Goal: Transaction & Acquisition: Purchase product/service

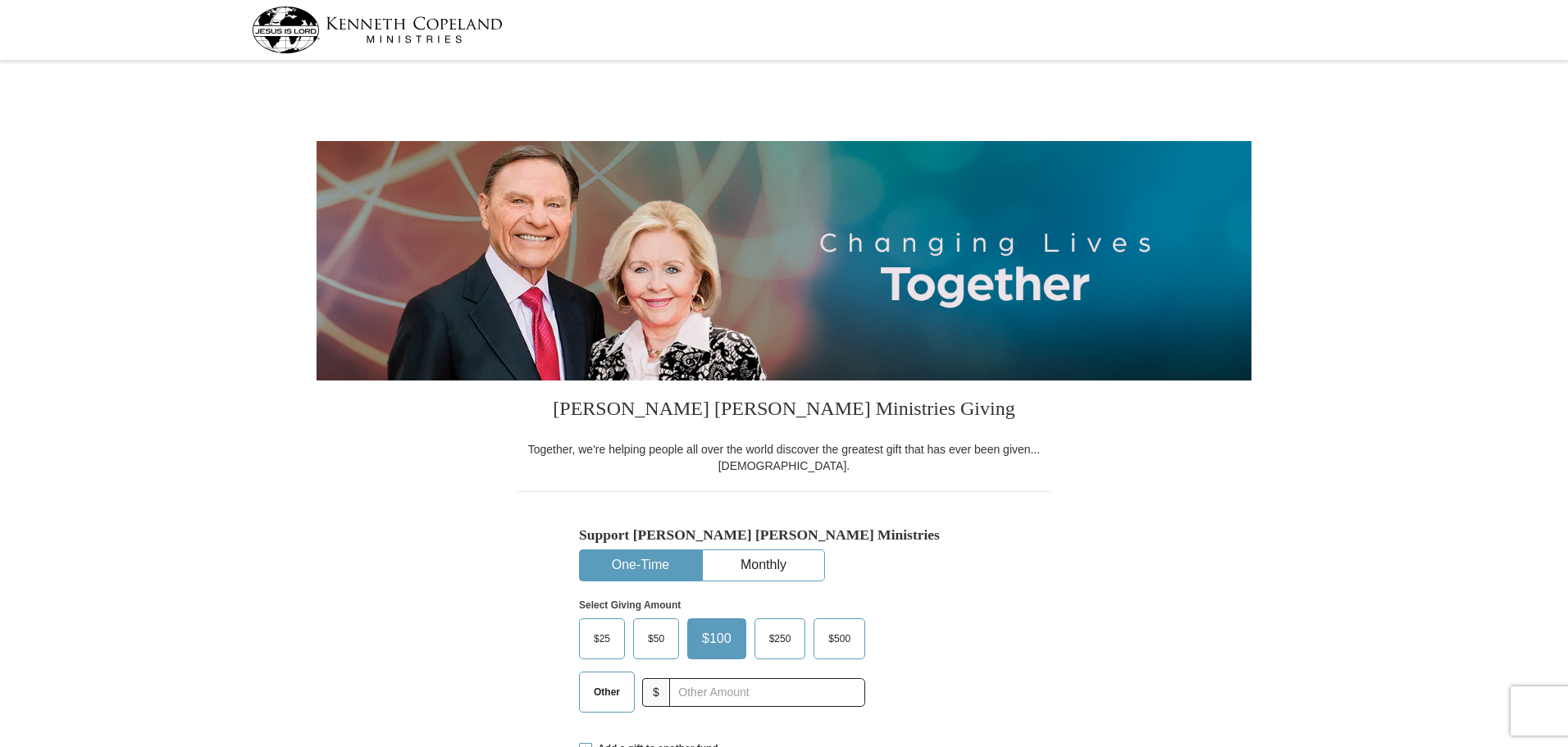
select select "CA"
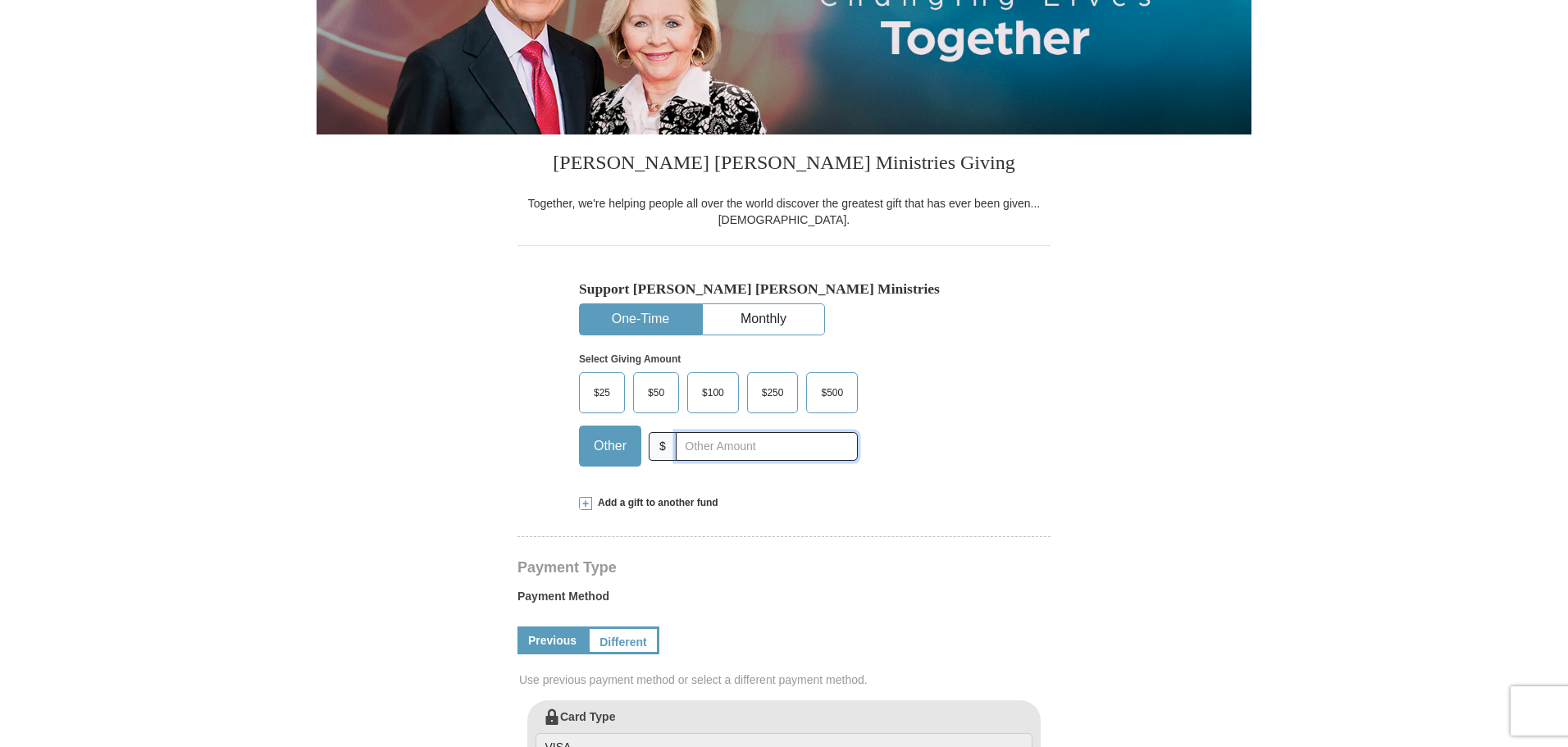
click at [701, 447] on input "text" at bounding box center [767, 445] width 182 height 28
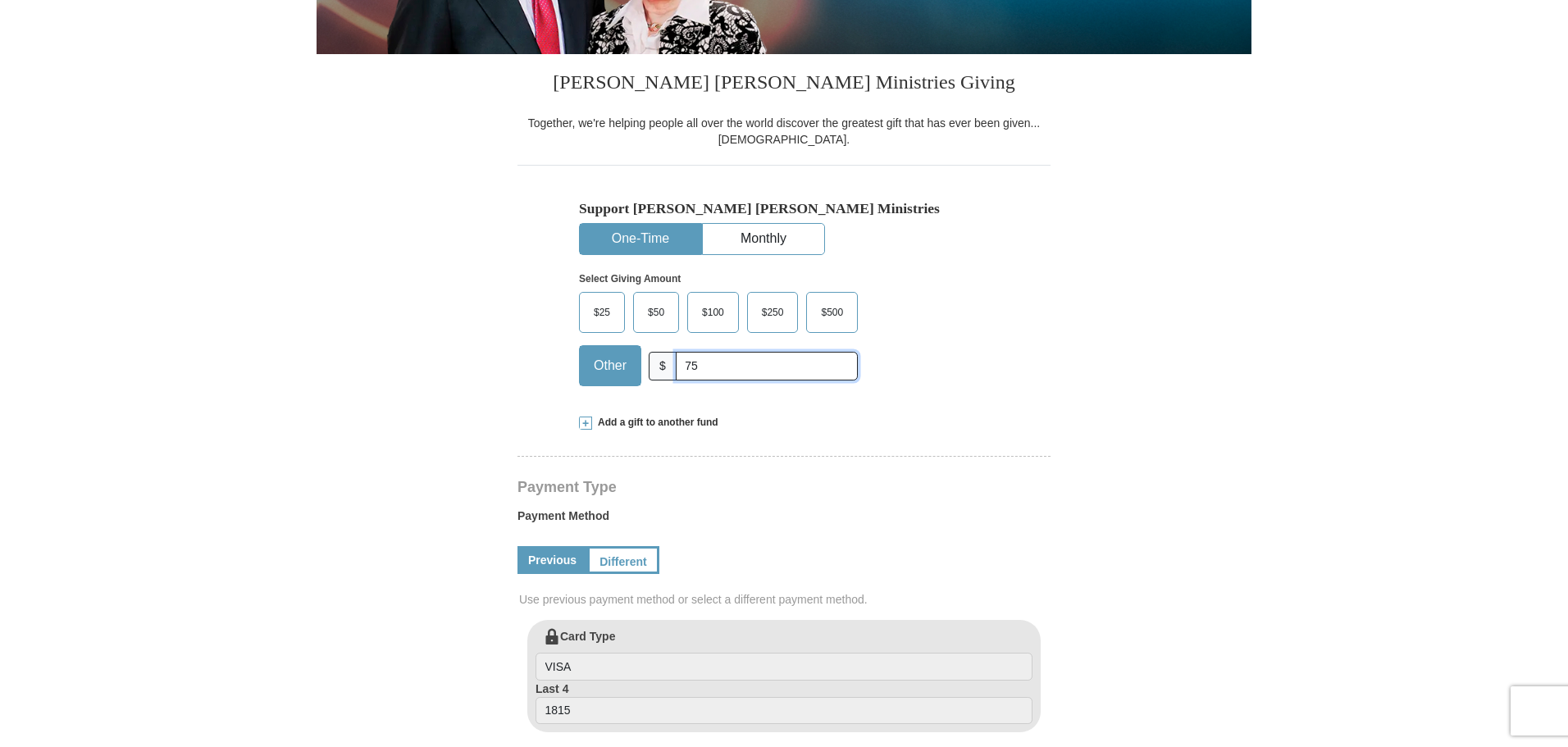
scroll to position [328, 0]
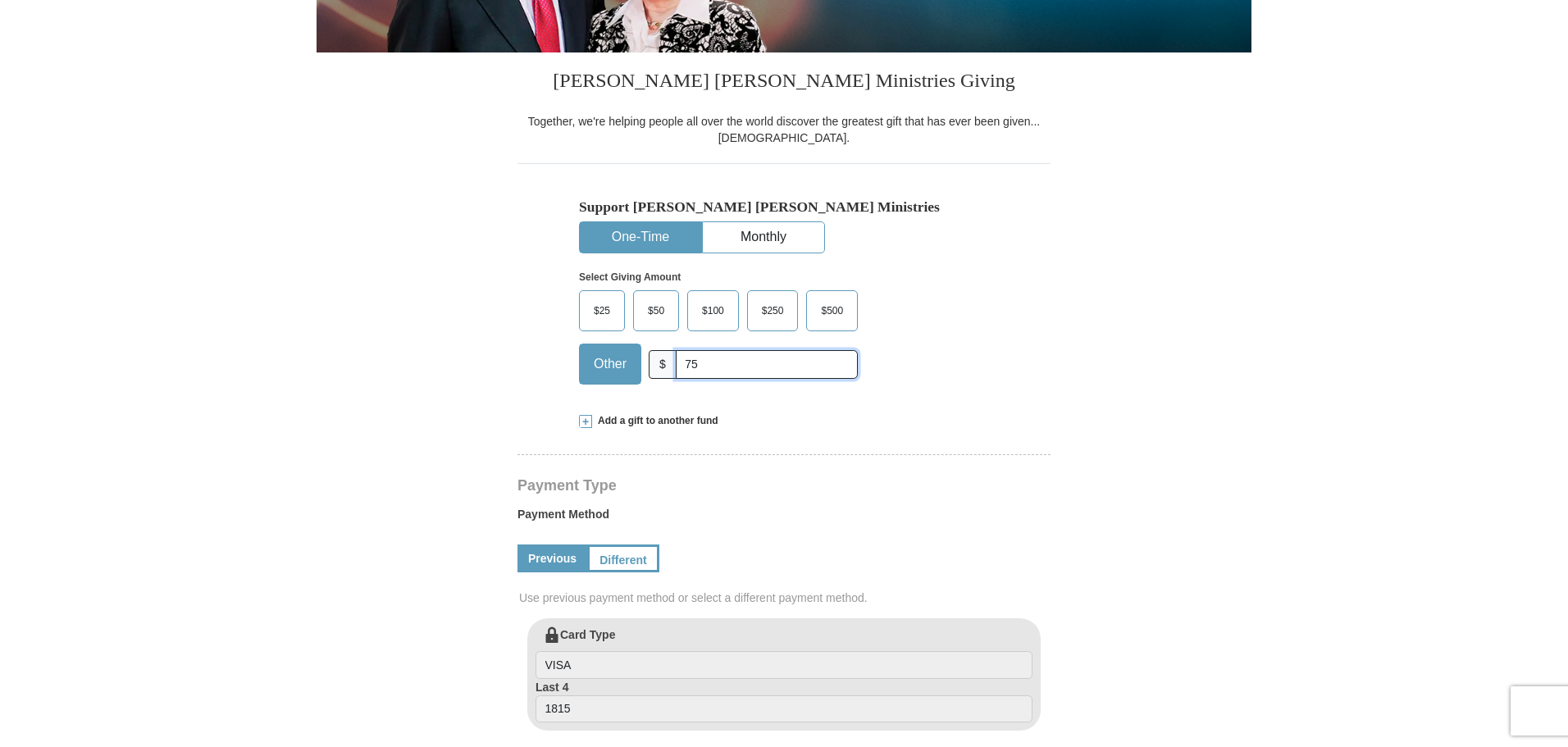
type input "75"
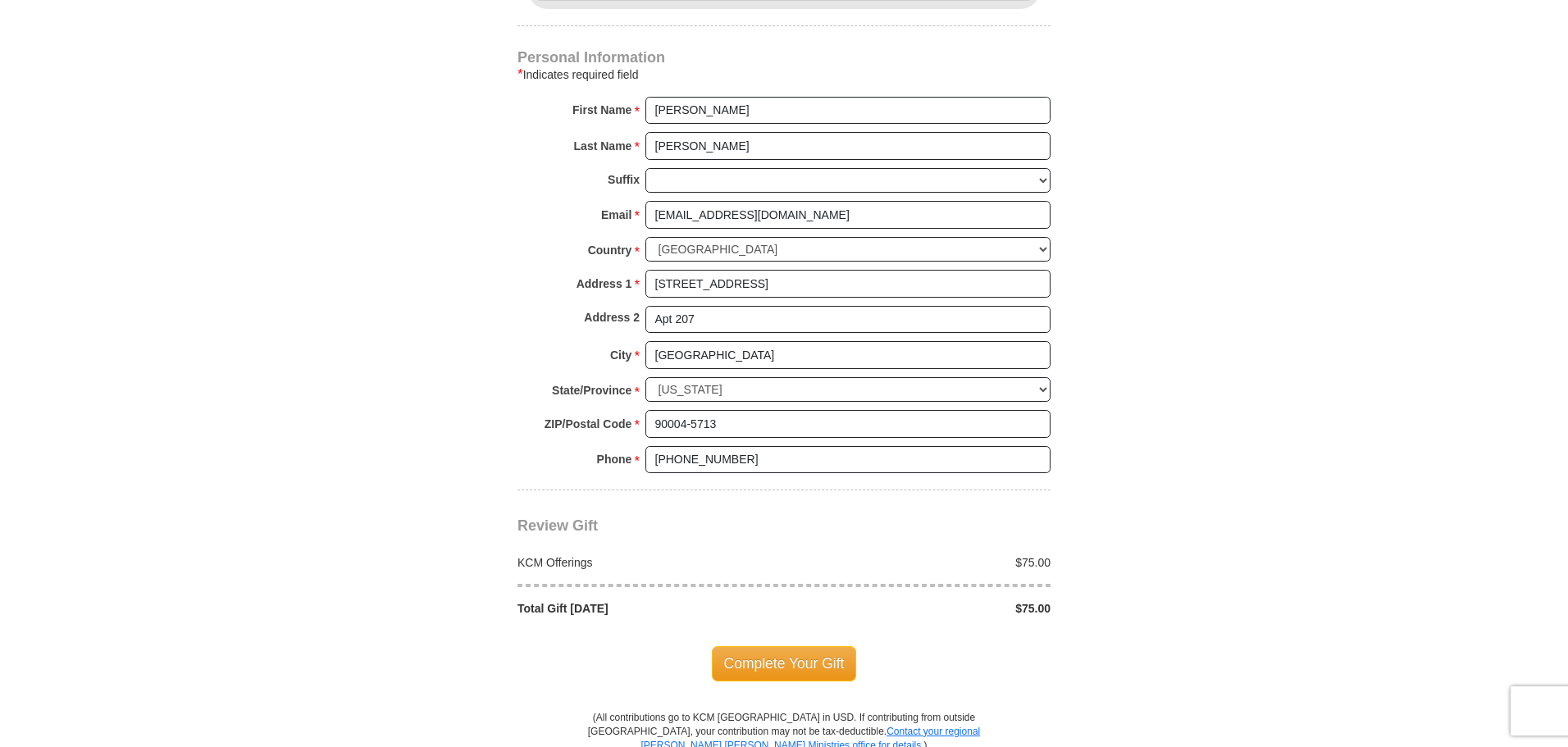
scroll to position [1230, 0]
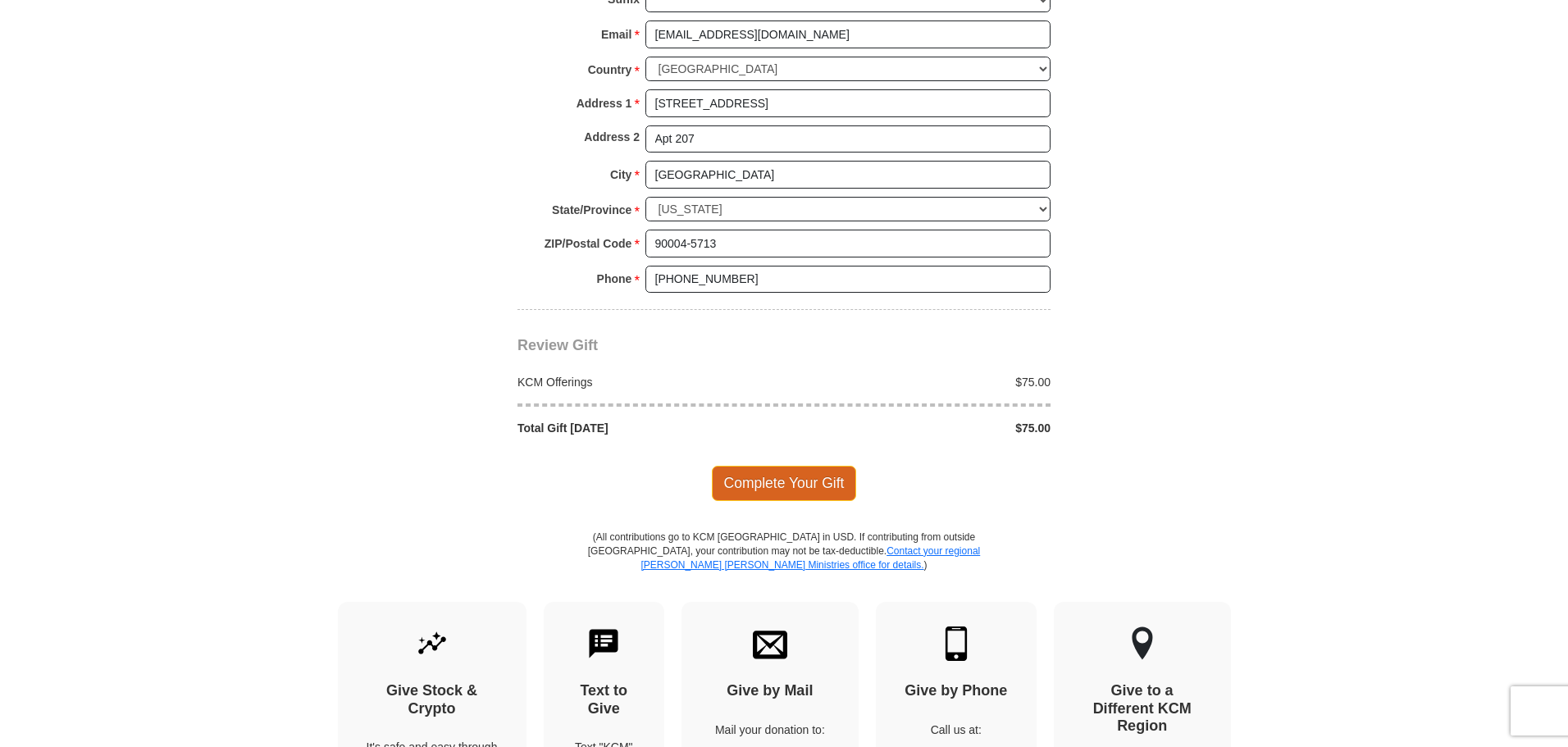
click at [766, 489] on span "Complete Your Gift" at bounding box center [784, 483] width 145 height 35
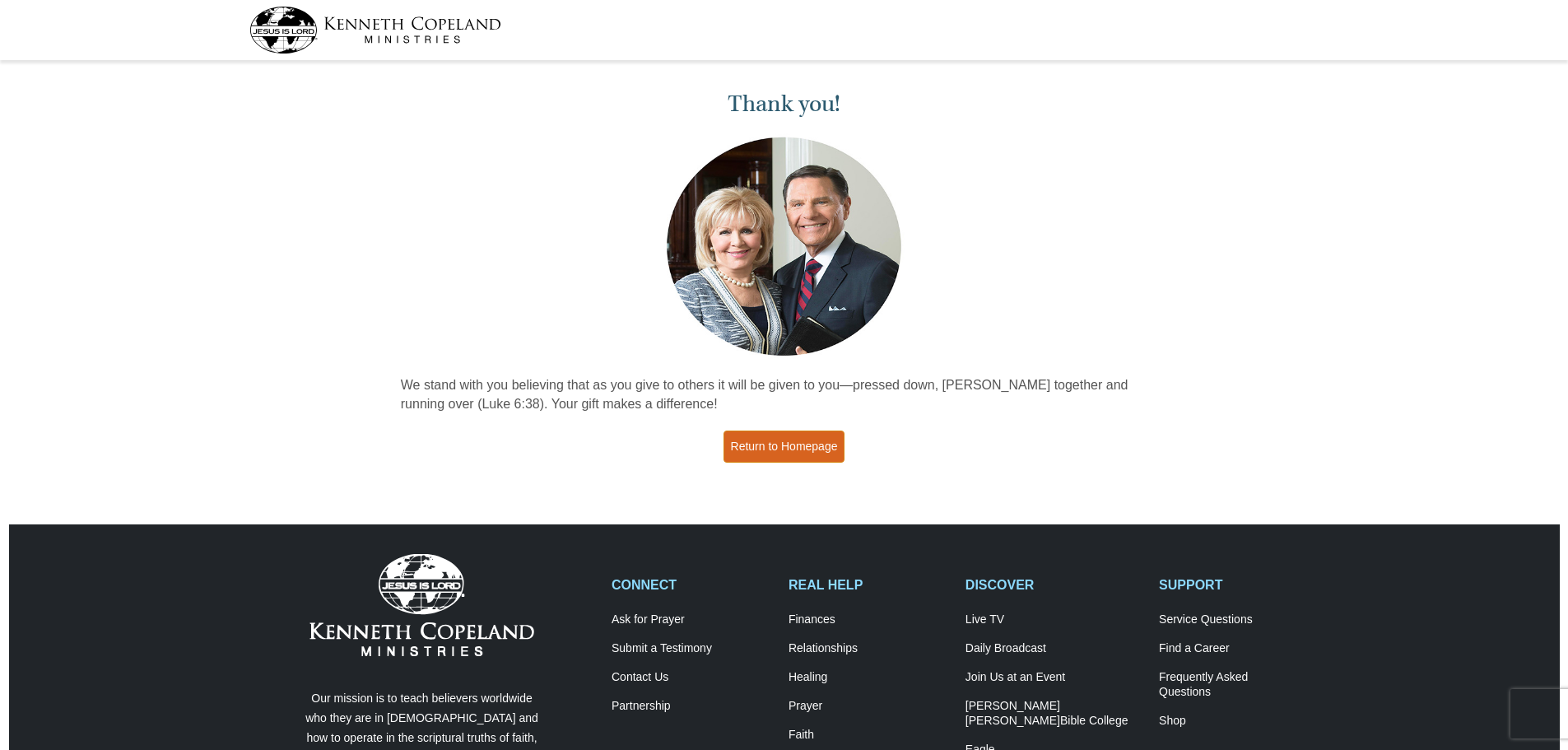
click at [778, 448] on link "Return to Homepage" at bounding box center [784, 446] width 122 height 32
